Goal: Communication & Community: Answer question/provide support

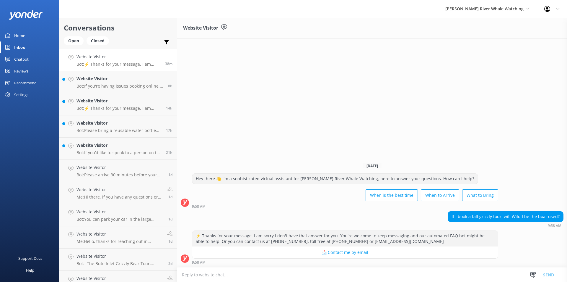
click at [220, 277] on textarea at bounding box center [372, 274] width 390 height 14
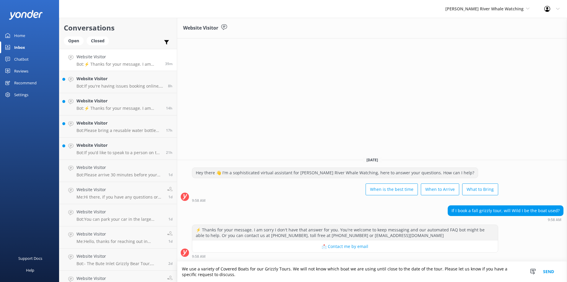
type textarea "We use a variety of Covered Boats for our Grizzly Tours. We will not know which…"
click at [551, 269] on button "Send" at bounding box center [549, 271] width 22 height 20
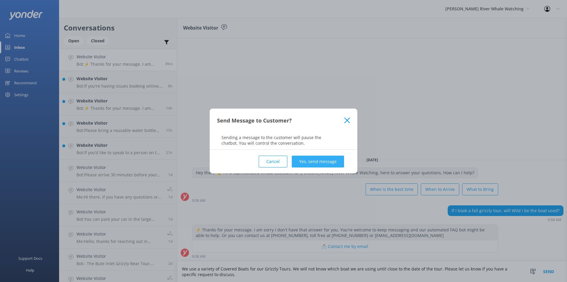
click at [310, 162] on button "Yes, send message" at bounding box center [318, 161] width 52 height 12
